Goal: Transaction & Acquisition: Purchase product/service

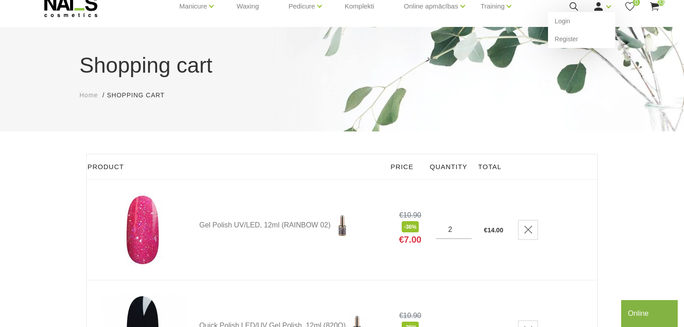
click at [605, 4] on div "Login Register" at bounding box center [602, 6] width 18 height 11
click at [579, 20] on link "Login" at bounding box center [581, 21] width 67 height 18
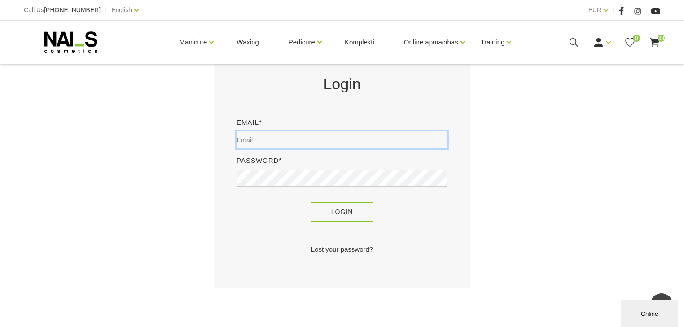
type input "davy_de_graef@hotmail.com"
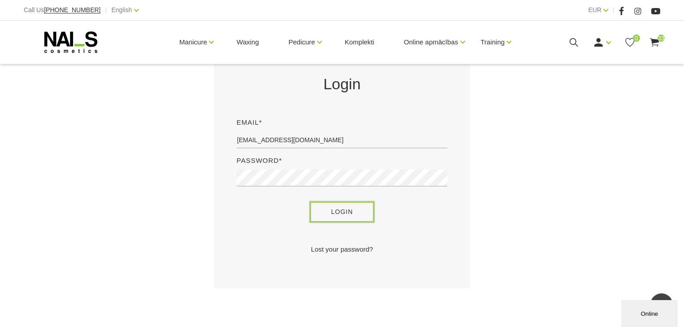
click at [340, 211] on button "Login" at bounding box center [342, 211] width 63 height 19
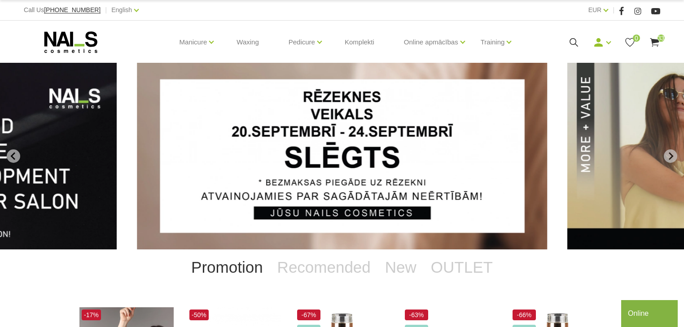
click at [655, 38] on icon at bounding box center [654, 42] width 11 height 11
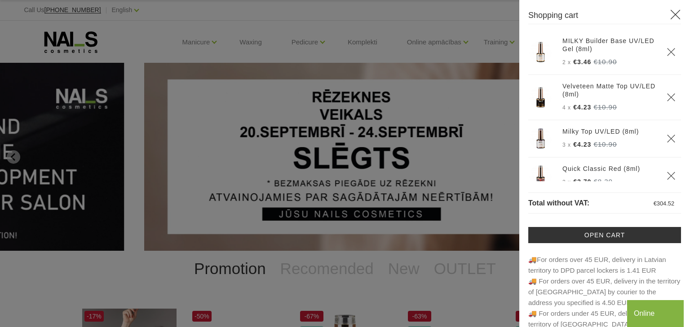
scroll to position [826, 0]
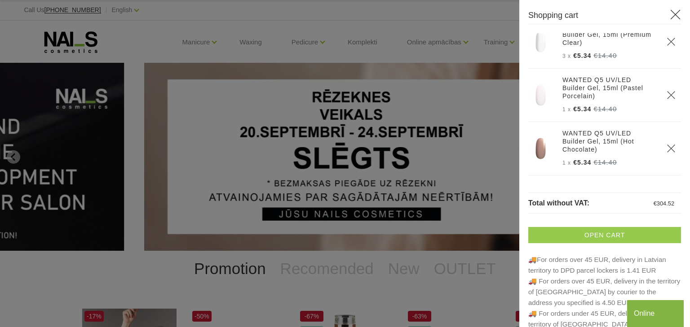
click at [580, 236] on link "Open cart" at bounding box center [604, 235] width 153 height 16
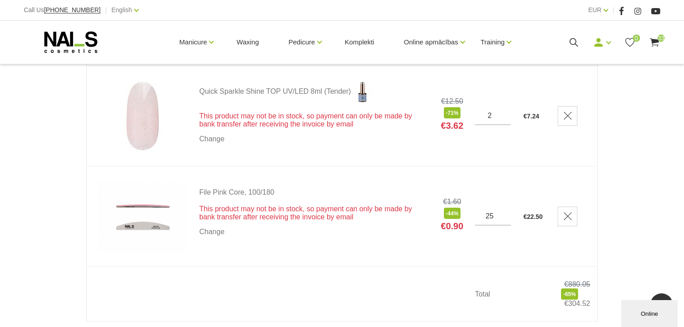
scroll to position [3269, 0]
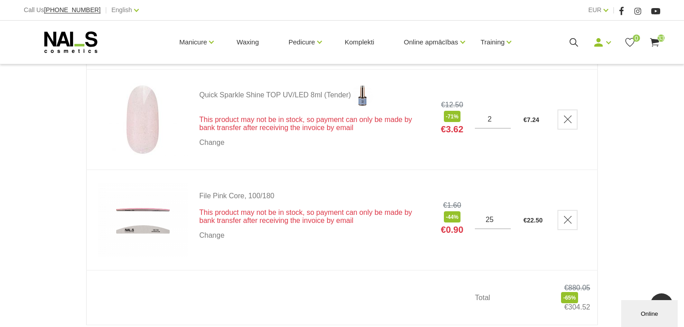
drag, startPoint x: 497, startPoint y: 218, endPoint x: 490, endPoint y: 217, distance: 6.8
click at [490, 217] on input "25" at bounding box center [493, 220] width 36 height 8
type input "30"
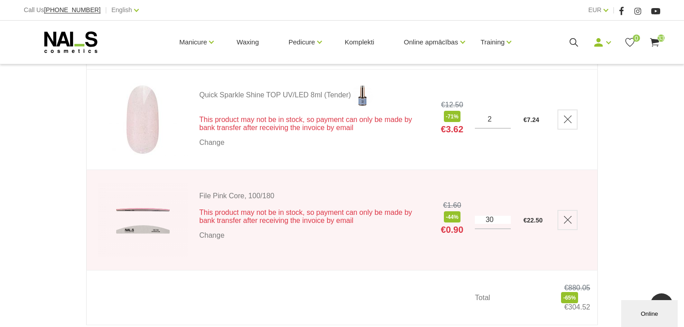
click at [519, 247] on td "€ 22.50" at bounding box center [529, 220] width 34 height 101
